Goal: Information Seeking & Learning: Learn about a topic

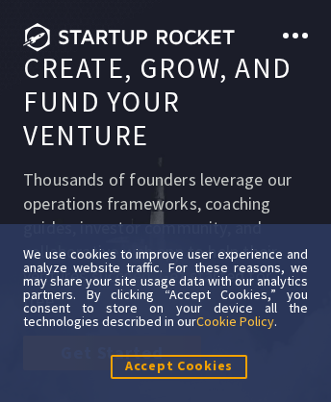
click at [237, 321] on link "Cookie Policy" at bounding box center [235, 321] width 78 height 17
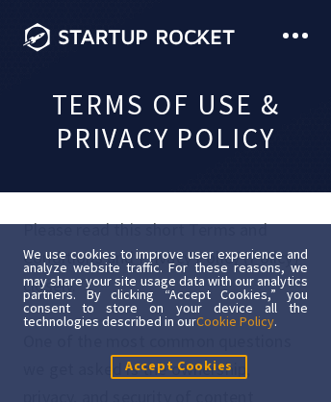
scroll to position [17248, 0]
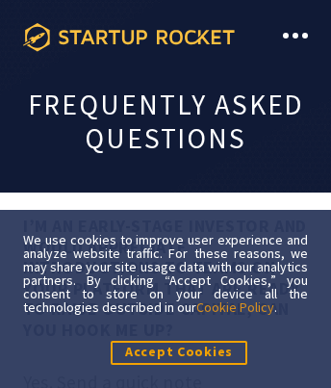
click at [129, 37] on icon at bounding box center [129, 37] width 212 height 29
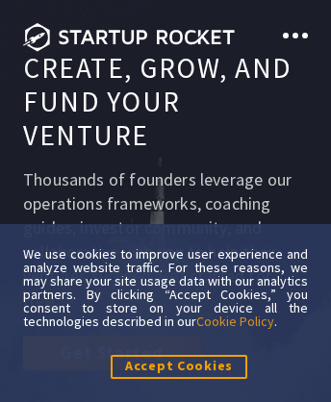
scroll to position [10509, 0]
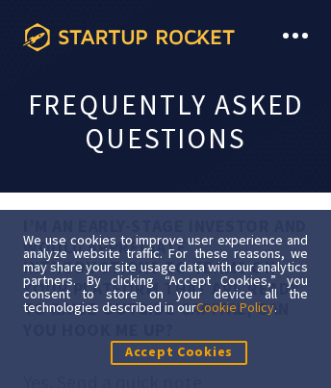
click at [129, 37] on icon at bounding box center [129, 37] width 212 height 29
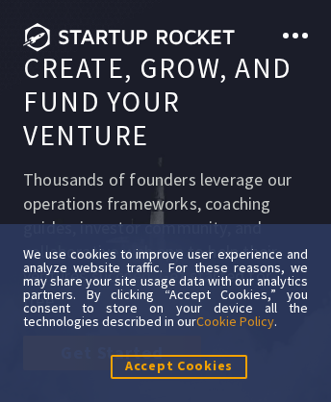
scroll to position [11041, 0]
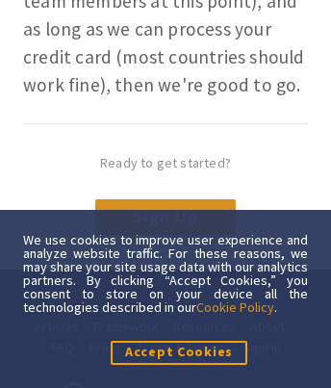
scroll to position [11639, 0]
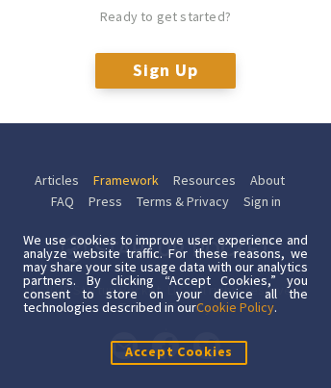
click at [124, 192] on link "Framework" at bounding box center [125, 180] width 65 height 22
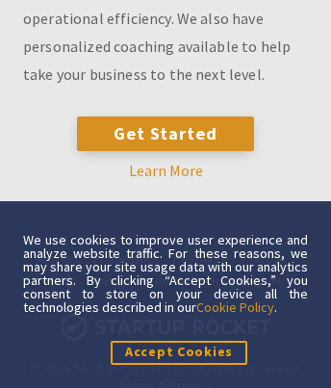
scroll to position [175, 138]
